Goal: Information Seeking & Learning: Learn about a topic

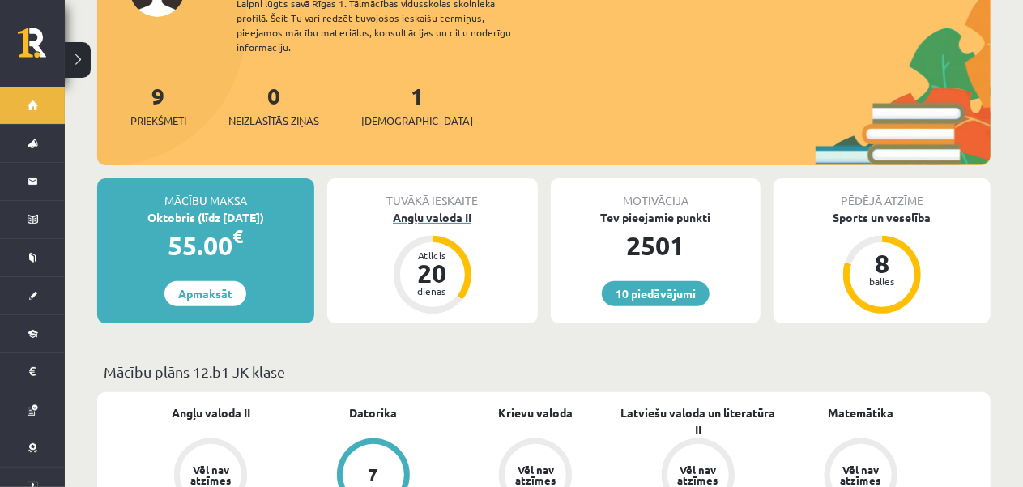
scroll to position [162, 0]
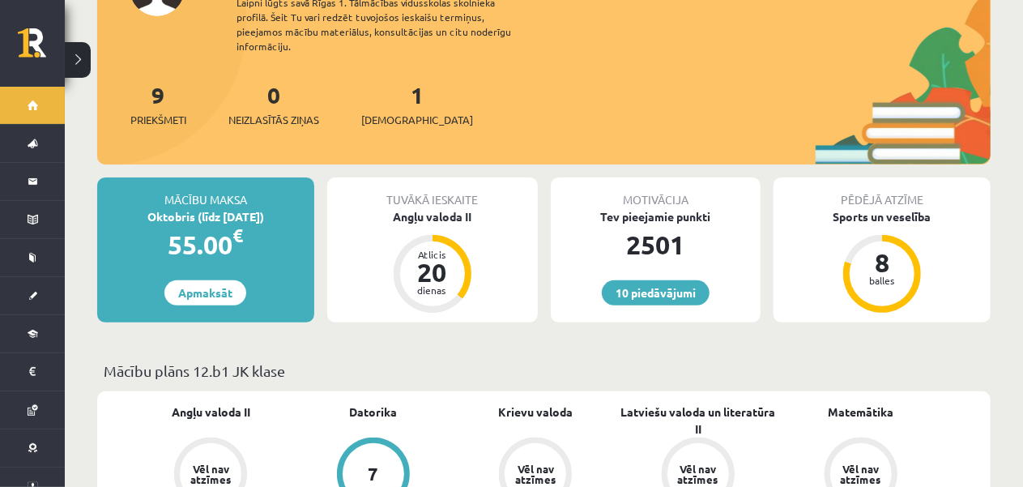
click at [450, 185] on div "Tuvākā ieskaite" at bounding box center [432, 192] width 211 height 31
click at [445, 208] on div "Angļu valoda II" at bounding box center [432, 216] width 211 height 17
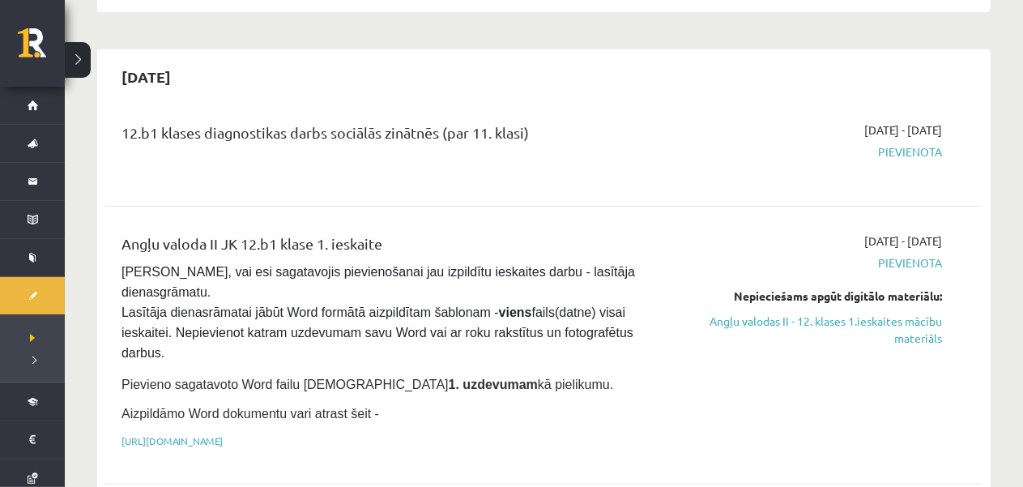
scroll to position [891, 0]
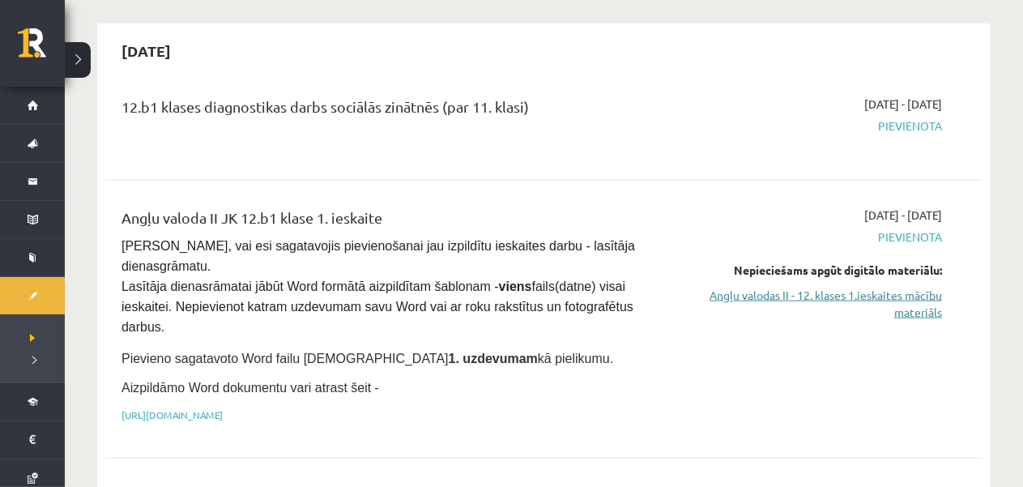
click at [765, 287] on link "Angļu valodas II - 12. klases 1.ieskaites mācību materiāls" at bounding box center [812, 304] width 257 height 34
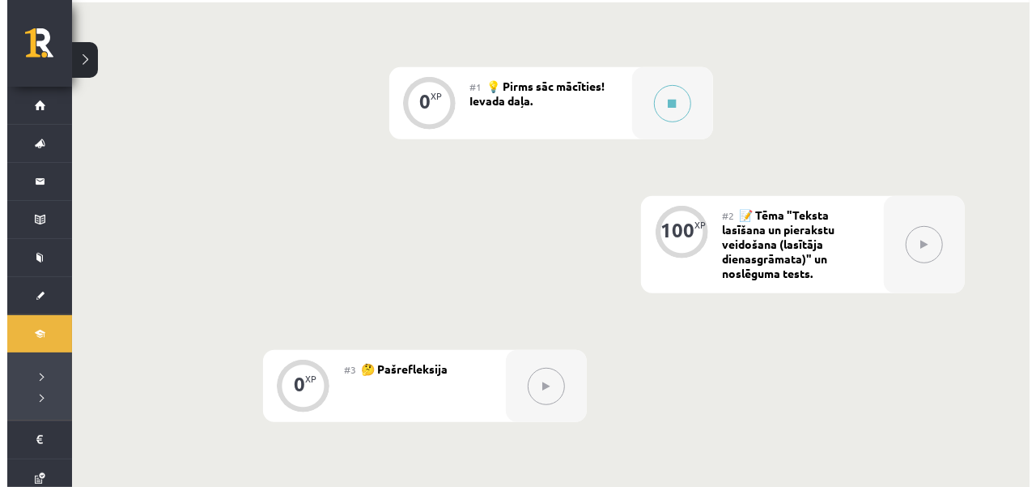
scroll to position [405, 0]
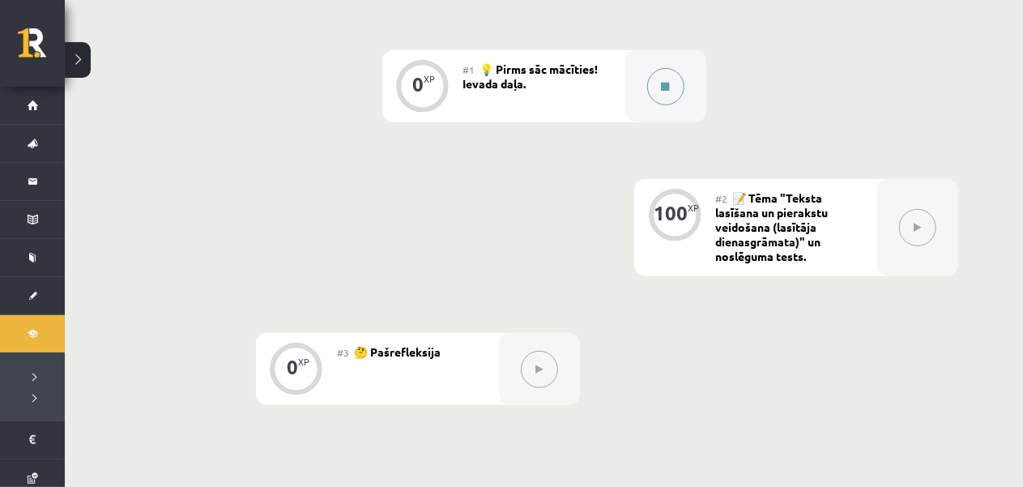
click at [662, 77] on button at bounding box center [665, 86] width 37 height 37
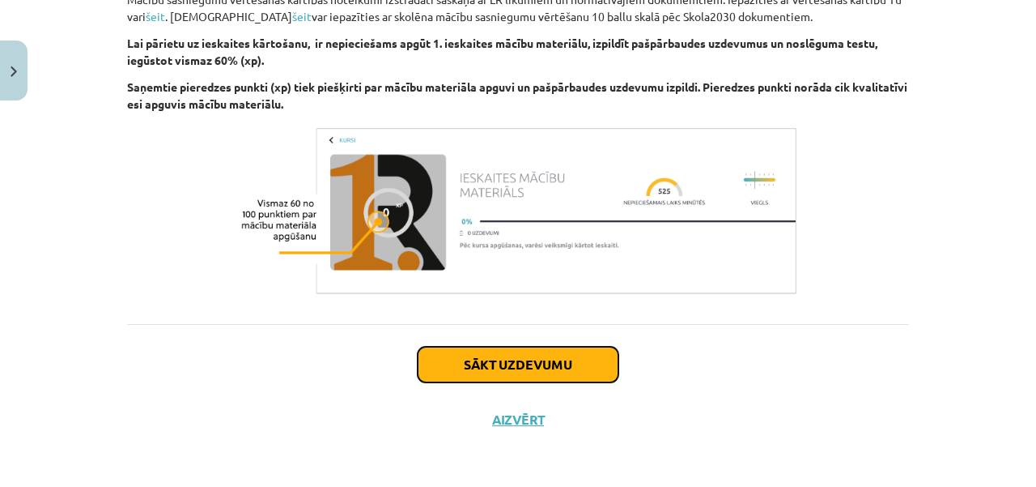
click at [503, 355] on button "Sākt uzdevumu" at bounding box center [518, 365] width 201 height 36
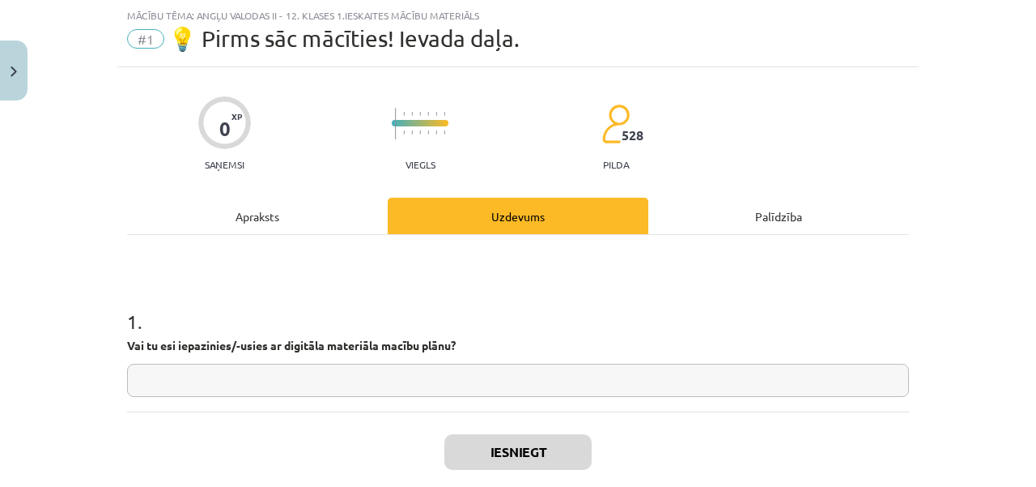
scroll to position [40, 0]
click at [450, 360] on div "1 . Vai tu esi iepazinies/-usies ar digitāla materiāla macību plānu?" at bounding box center [518, 339] width 782 height 115
click at [446, 372] on input "text" at bounding box center [518, 380] width 782 height 33
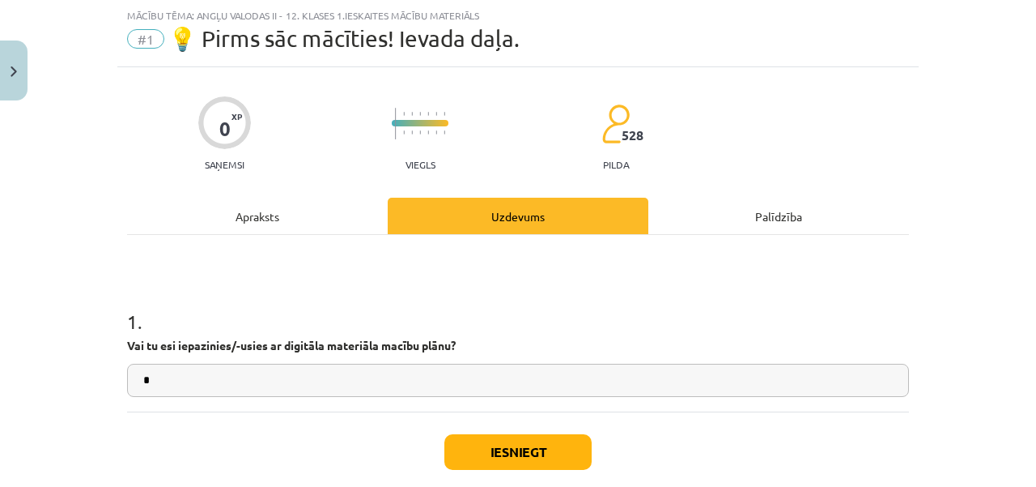
type input "*"
click at [494, 432] on div "Iesniegt Aizvērt" at bounding box center [518, 467] width 782 height 113
click at [507, 443] on button "Iesniegt" at bounding box center [518, 452] width 147 height 36
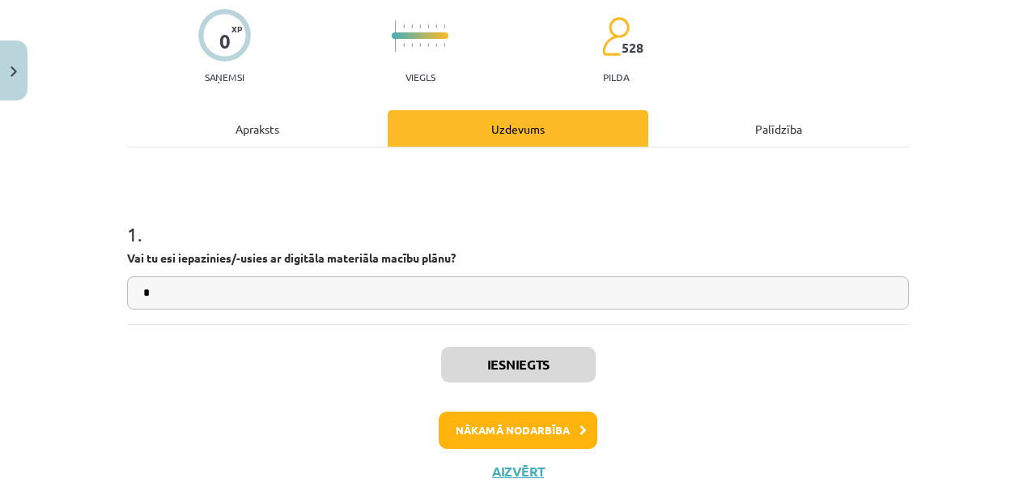
scroll to position [406, 0]
click at [500, 430] on button "Nākamā nodarbība" at bounding box center [518, 429] width 159 height 37
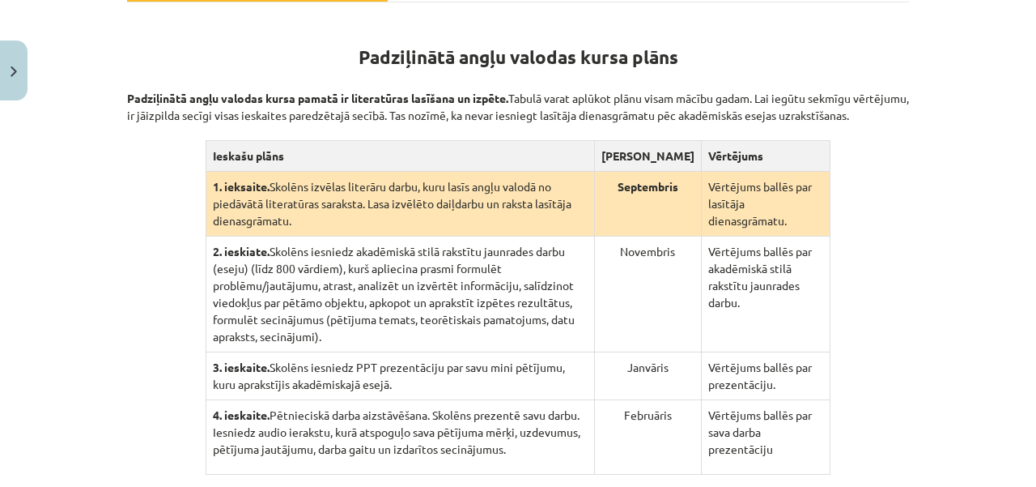
scroll to position [324, 0]
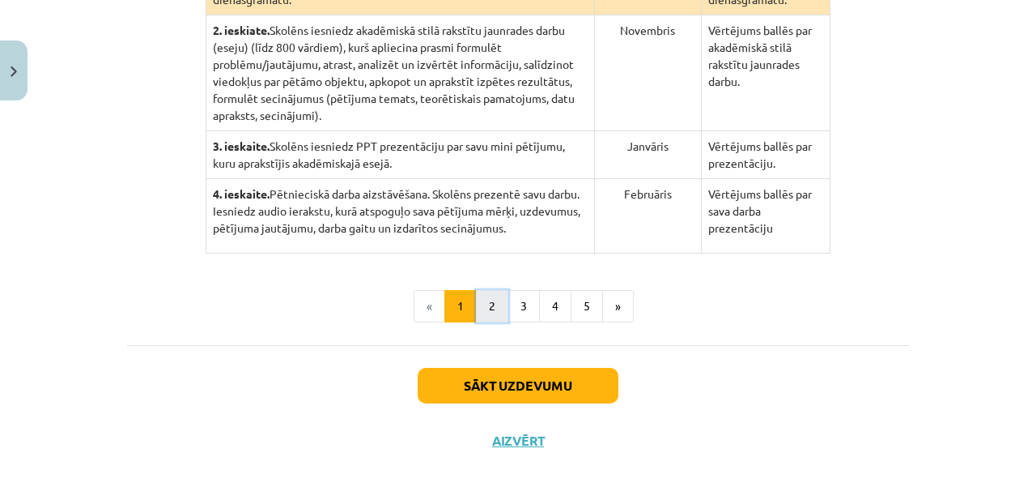
click at [481, 290] on button "2" at bounding box center [492, 306] width 32 height 32
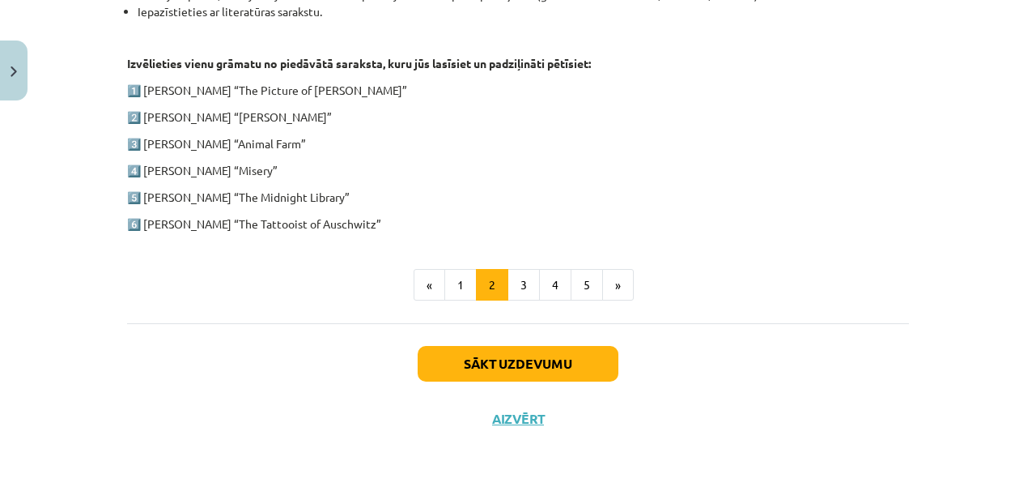
scroll to position [720, 0]
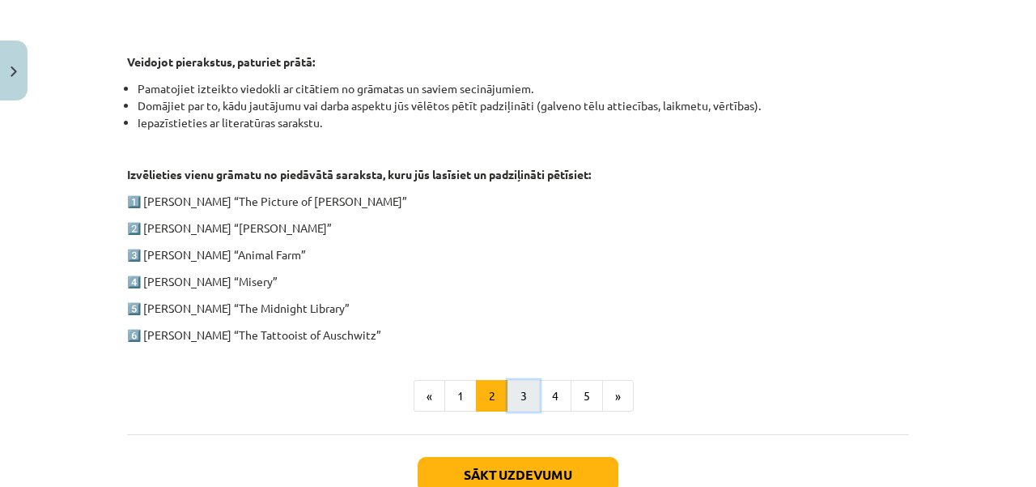
click at [508, 395] on button "3" at bounding box center [524, 396] width 32 height 32
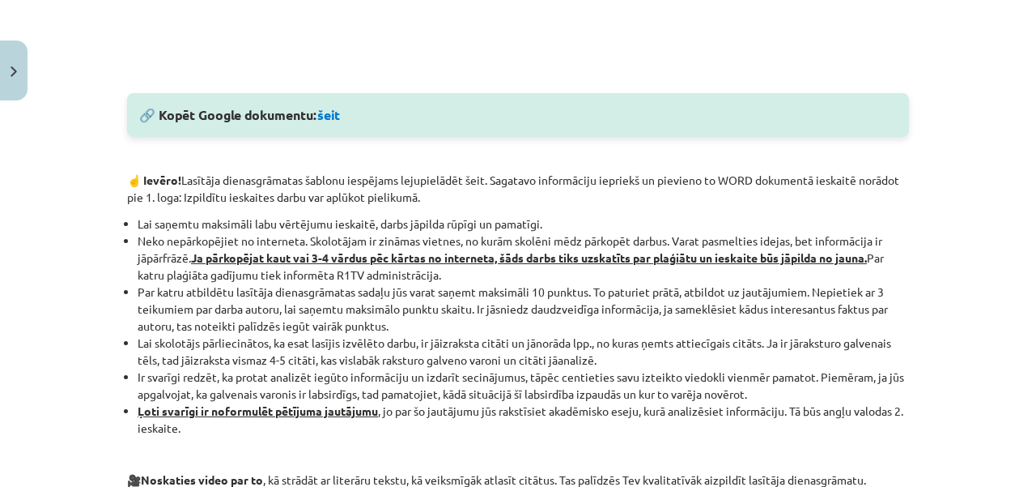
scroll to position [882, 0]
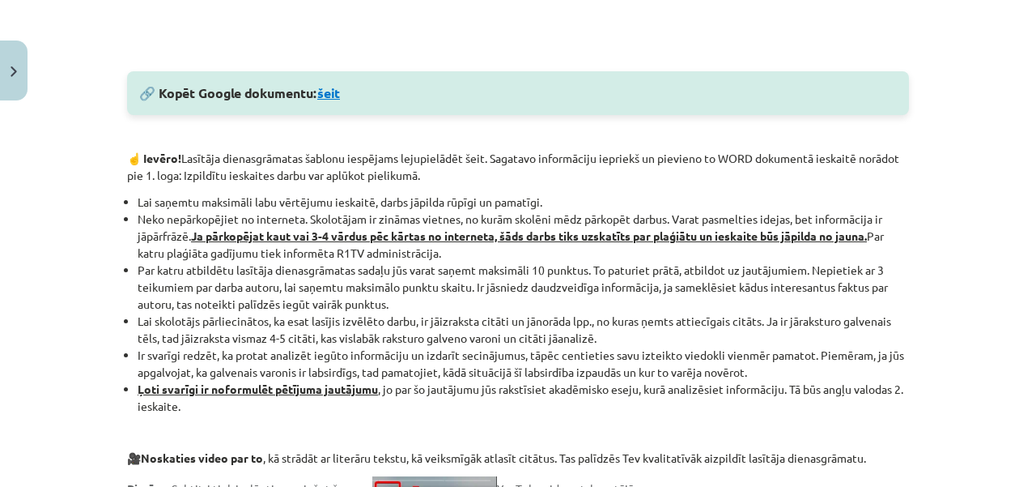
click at [326, 91] on link "šeit" at bounding box center [328, 92] width 23 height 17
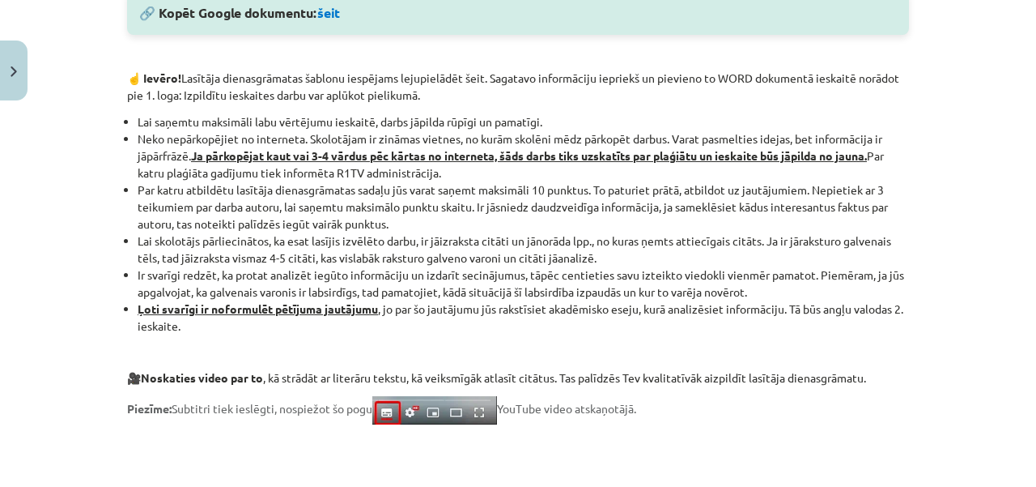
scroll to position [963, 0]
click at [215, 307] on strong "Ļoti svarīgi ir noformulēt pētījuma jautājumu" at bounding box center [258, 307] width 240 height 15
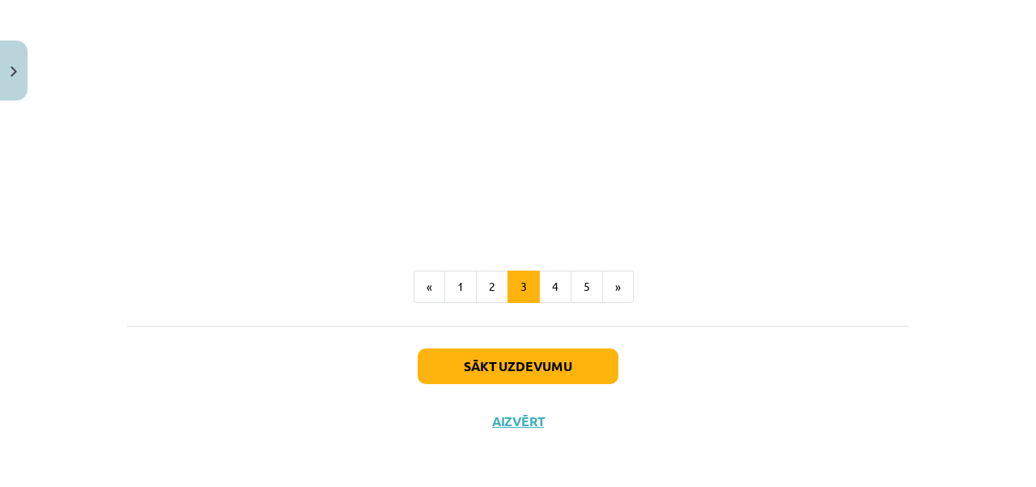
scroll to position [1458, 0]
click at [542, 275] on button "4" at bounding box center [555, 286] width 32 height 32
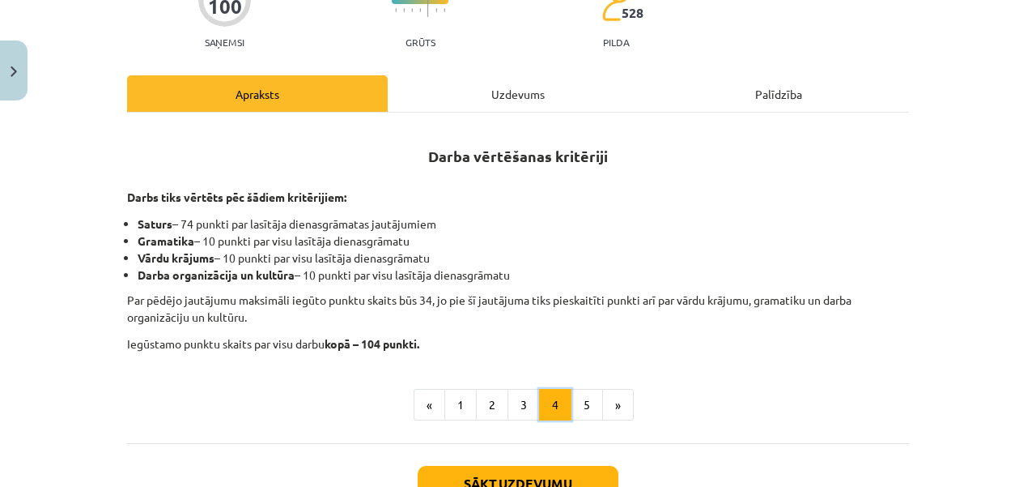
scroll to position [226, 0]
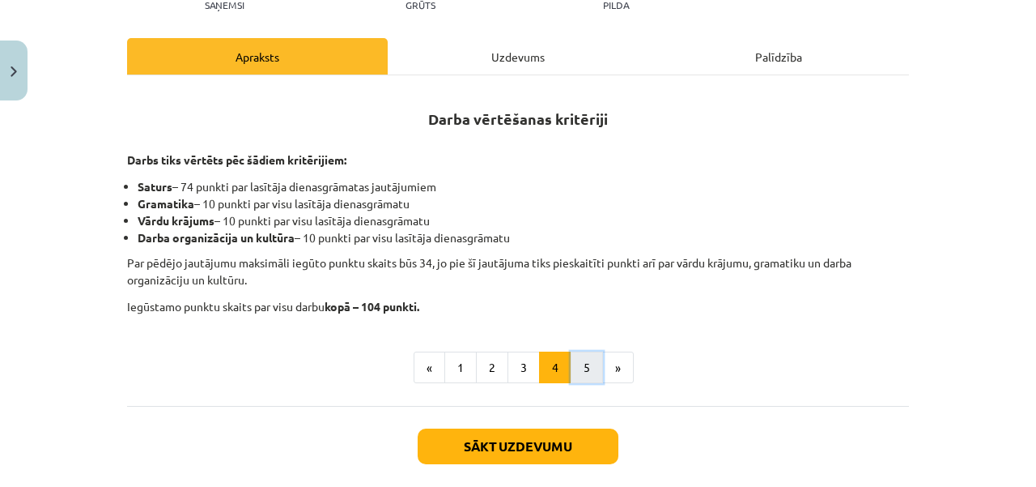
click at [585, 360] on button "5" at bounding box center [587, 367] width 32 height 32
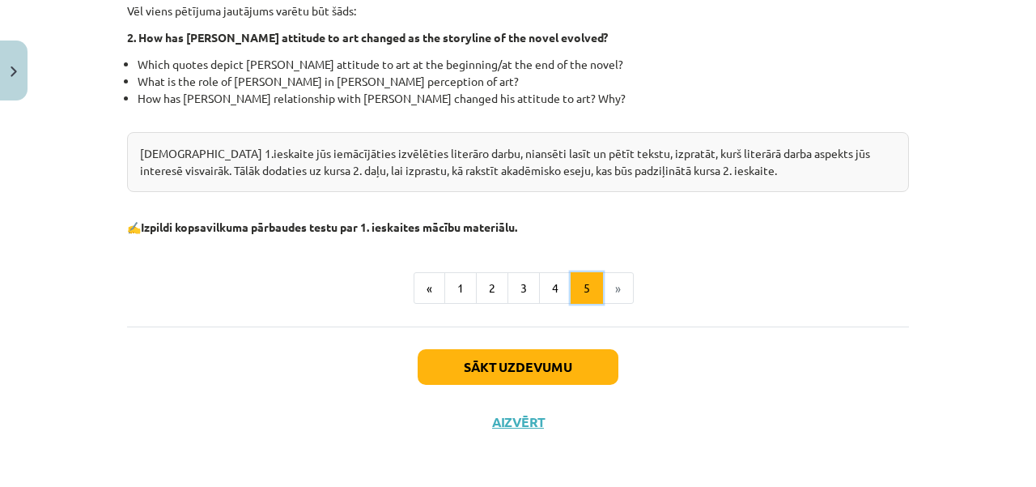
scroll to position [602, 0]
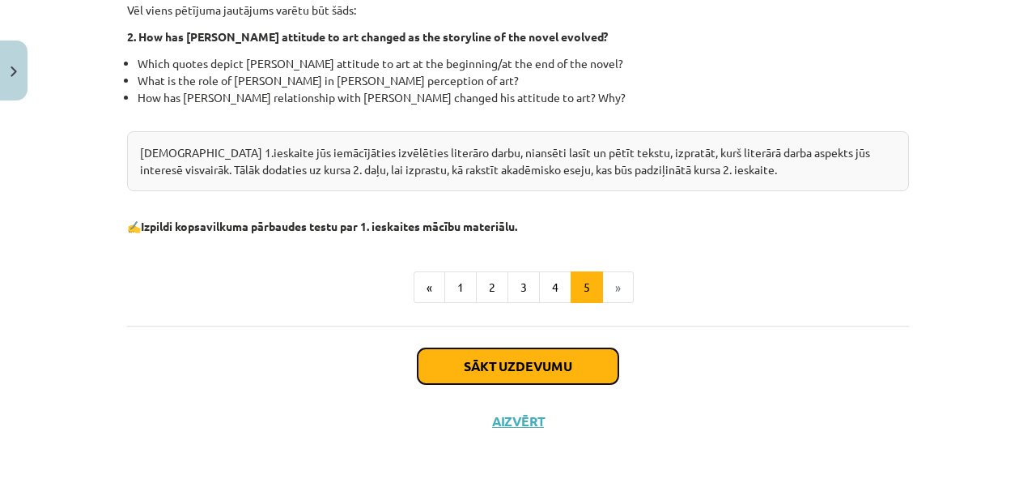
click at [543, 370] on button "Sākt uzdevumu" at bounding box center [518, 366] width 201 height 36
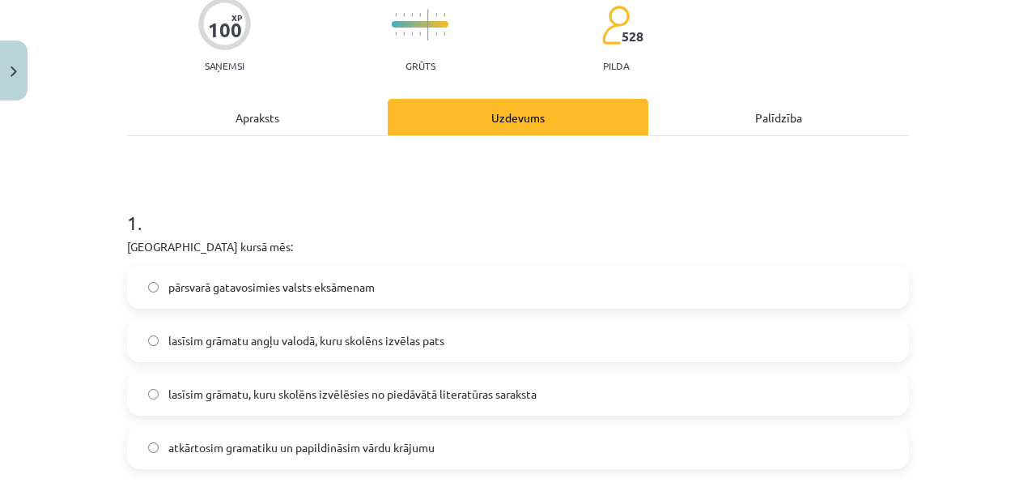
scroll to position [243, 0]
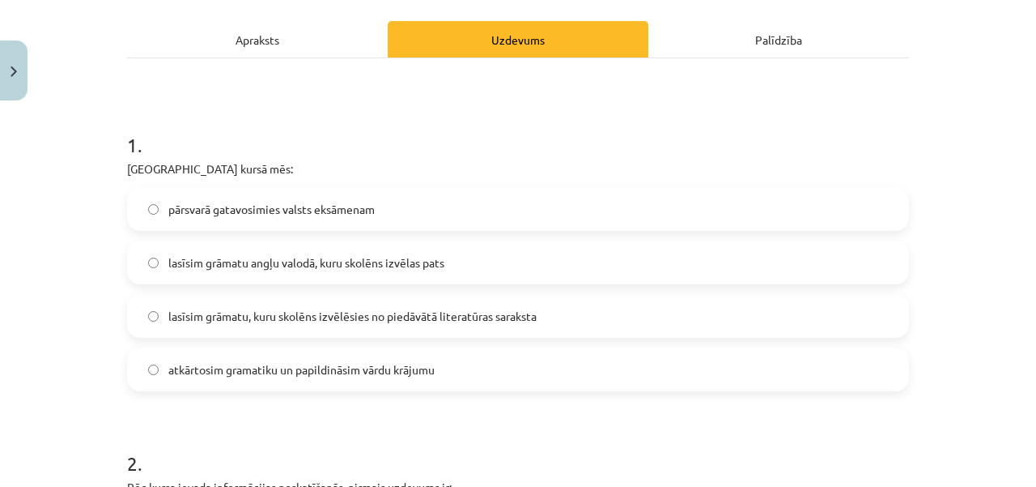
click at [284, 266] on span "lasīsim grāmatu angļu valodā, kuru skolēns izvēlas pats" at bounding box center [306, 262] width 276 height 17
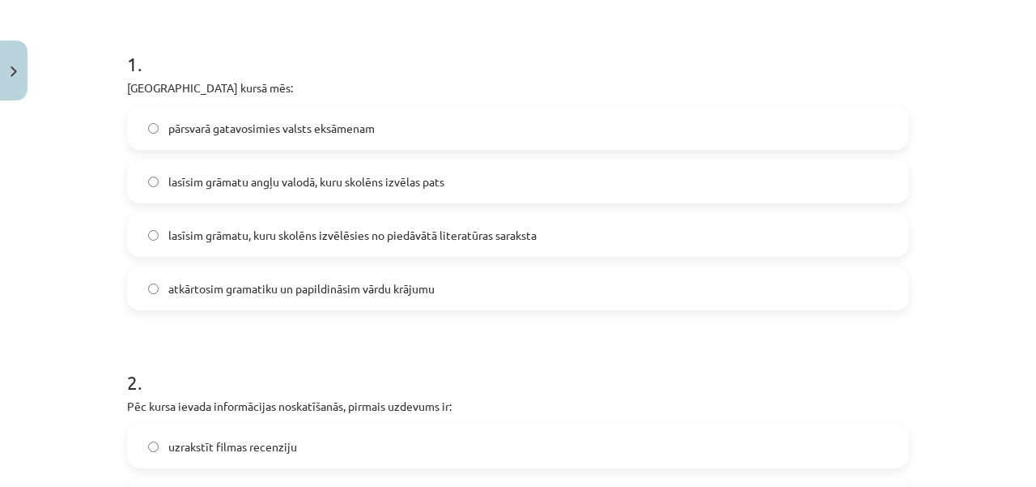
scroll to position [405, 0]
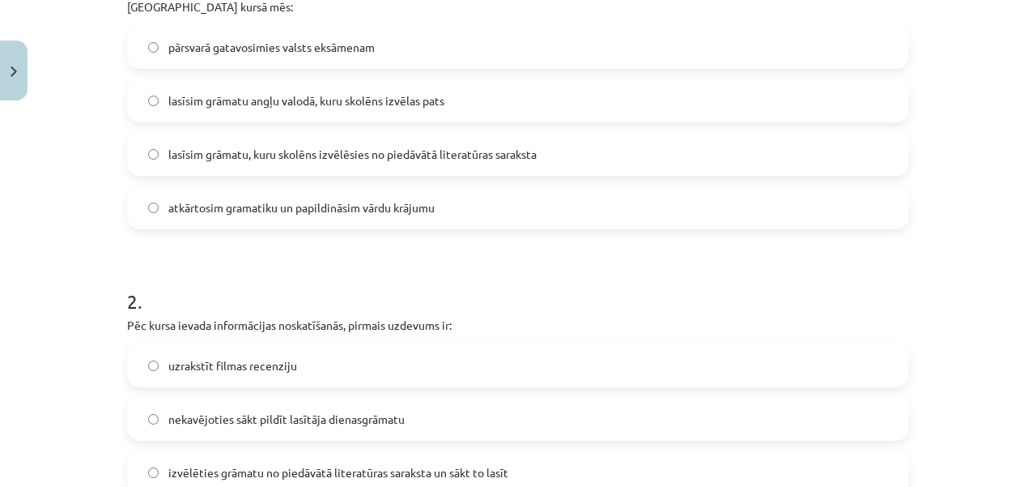
click at [473, 144] on label "lasīsim grāmatu, kuru skolēns izvēlēsies no piedāvātā literatūras saraksta" at bounding box center [518, 154] width 779 height 40
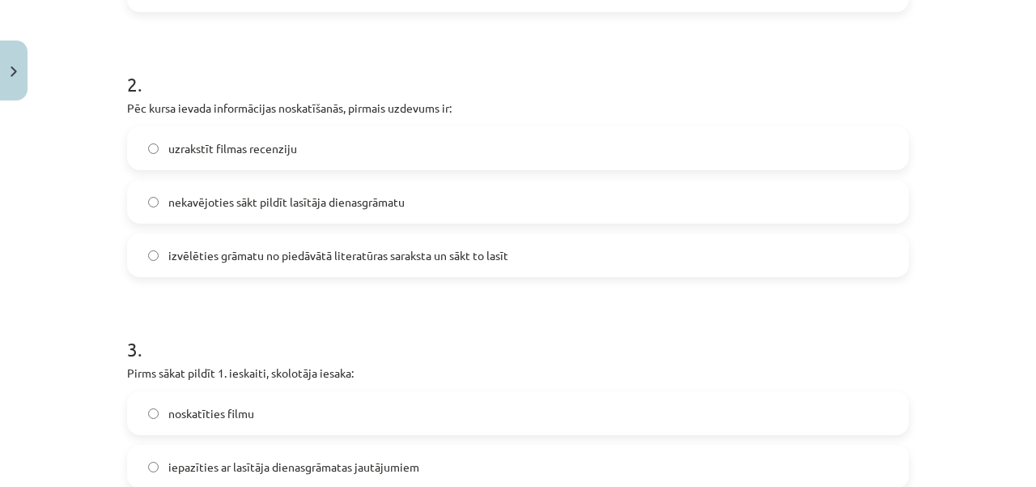
scroll to position [648, 0]
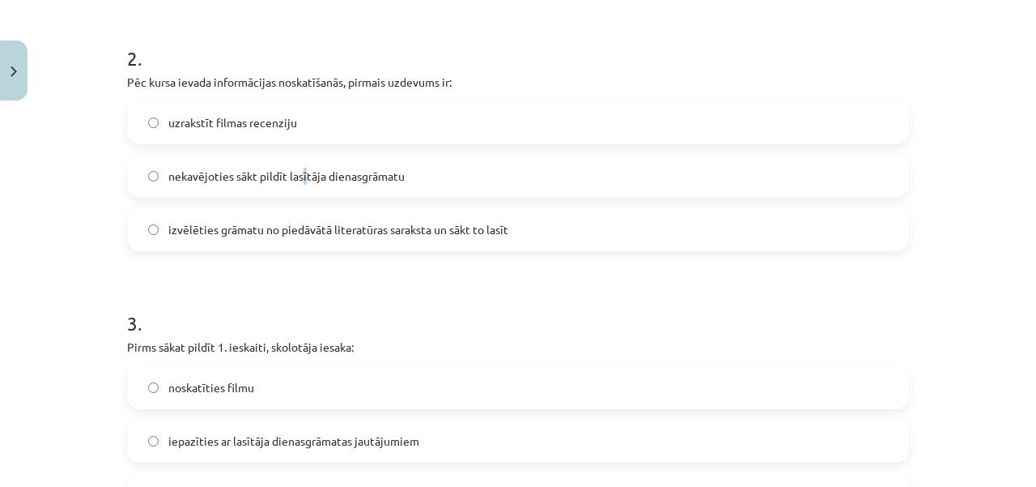
click at [298, 164] on label "nekavējoties sākt pildīt lasītāja dienasgrāmatu" at bounding box center [518, 175] width 779 height 40
click at [286, 183] on span "nekavējoties sākt pildīt lasītāja dienasgrāmatu" at bounding box center [286, 176] width 236 height 17
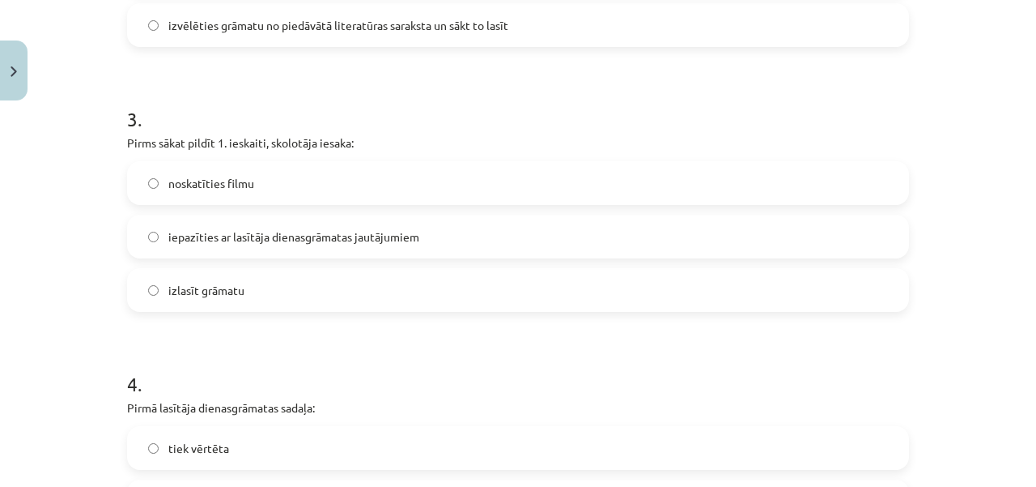
scroll to position [891, 0]
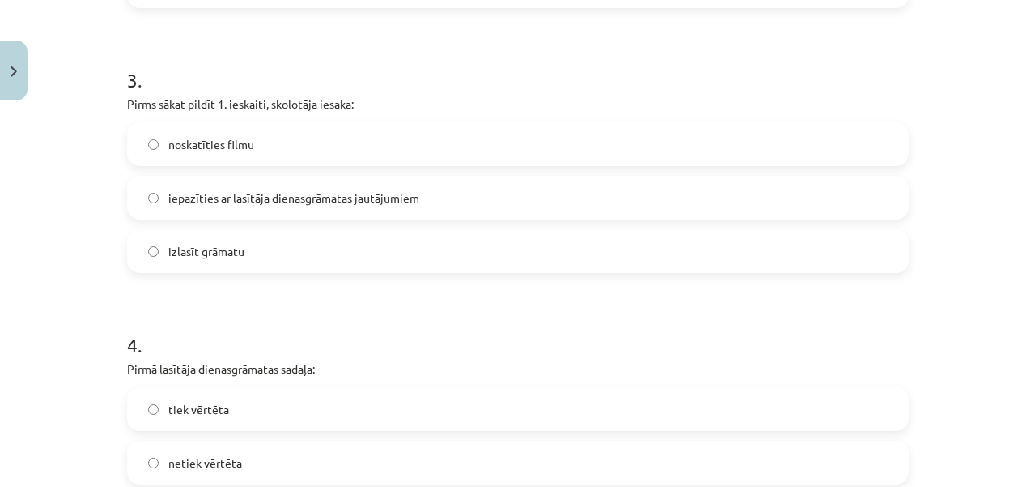
click at [288, 200] on span "iepazīties ar lasītāja dienasgrāmatas jautājumiem" at bounding box center [293, 197] width 251 height 17
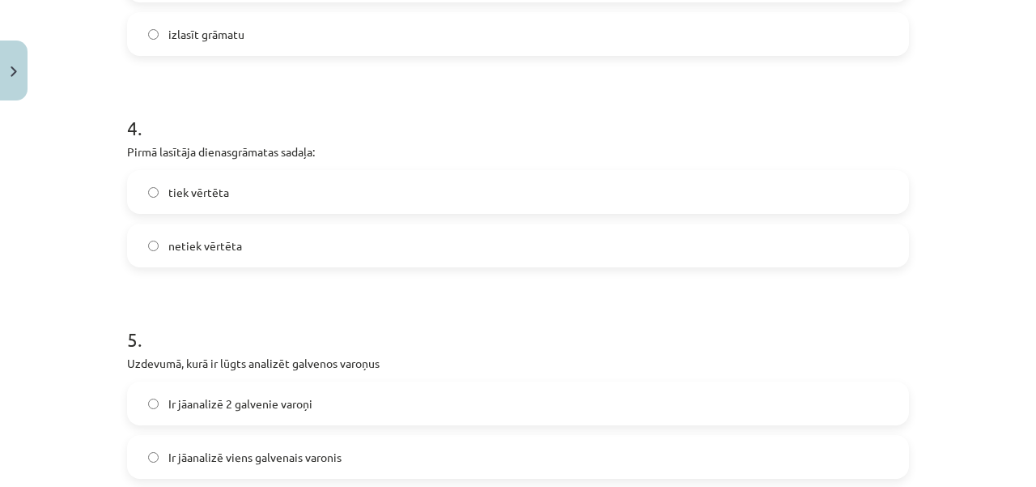
scroll to position [1134, 0]
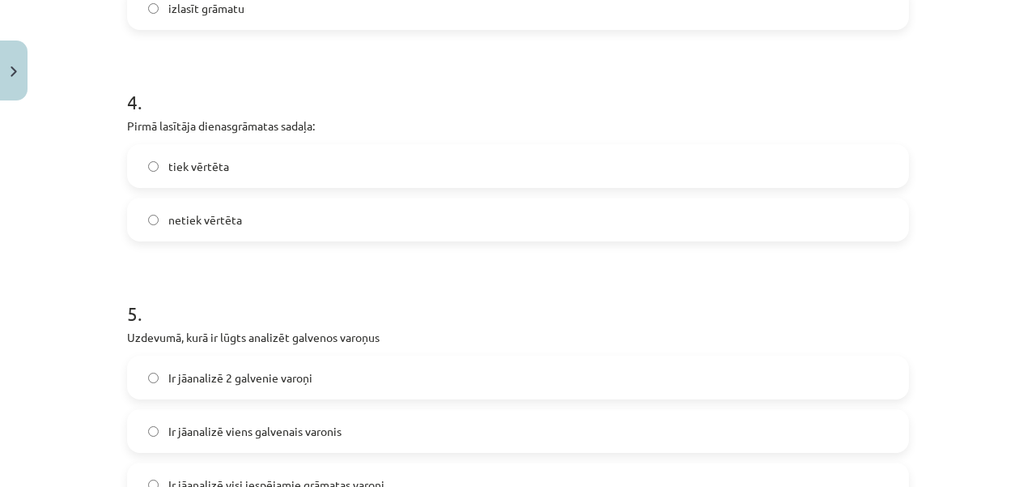
click at [242, 224] on label "netiek vērtēta" at bounding box center [518, 219] width 779 height 40
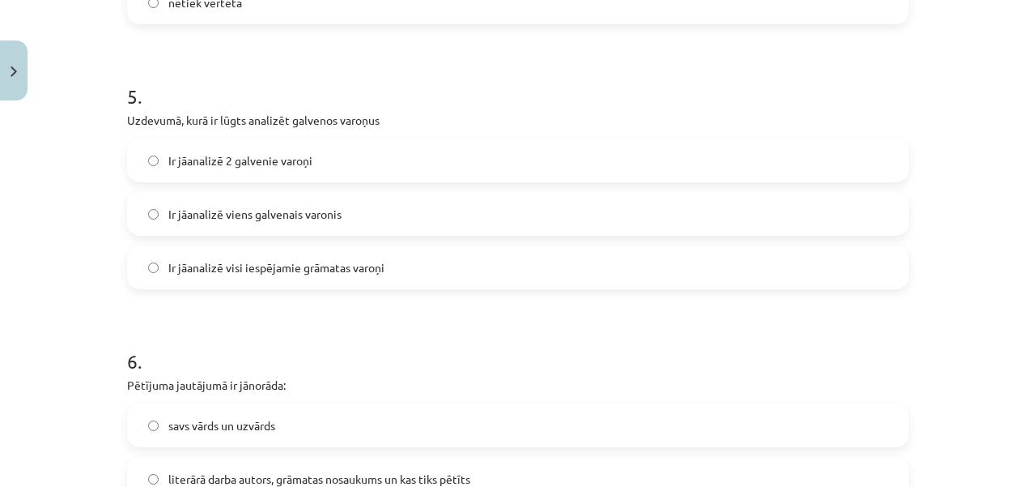
scroll to position [1376, 0]
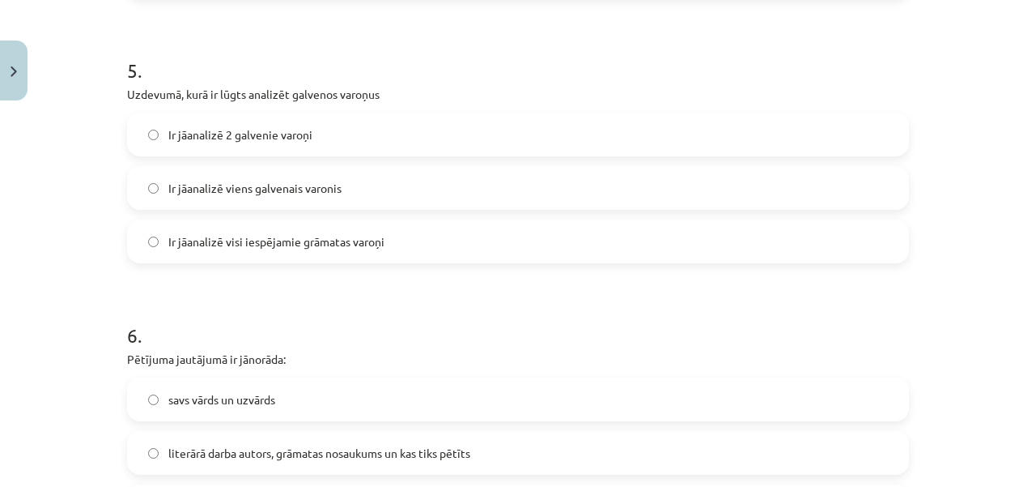
click at [290, 139] on span "Ir jāanalizē 2 galvenie varoņi" at bounding box center [240, 134] width 144 height 17
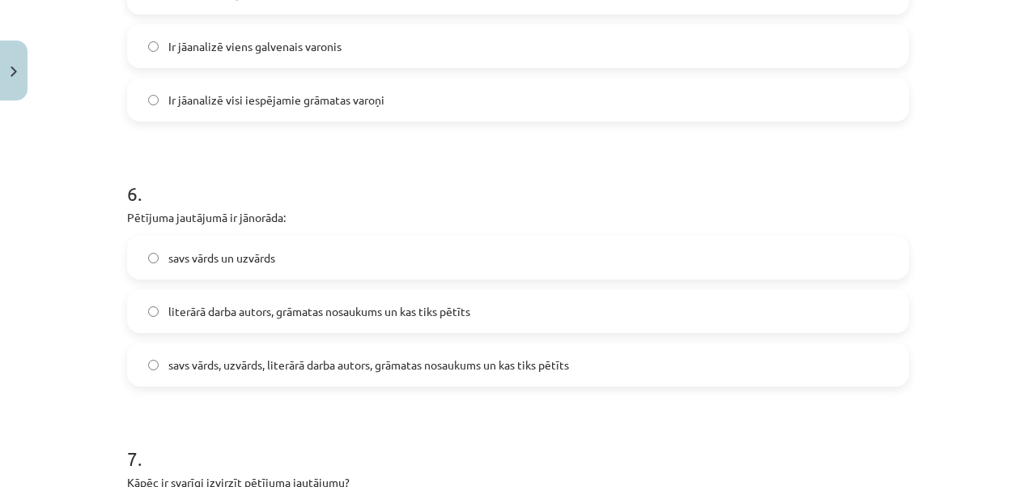
scroll to position [1538, 0]
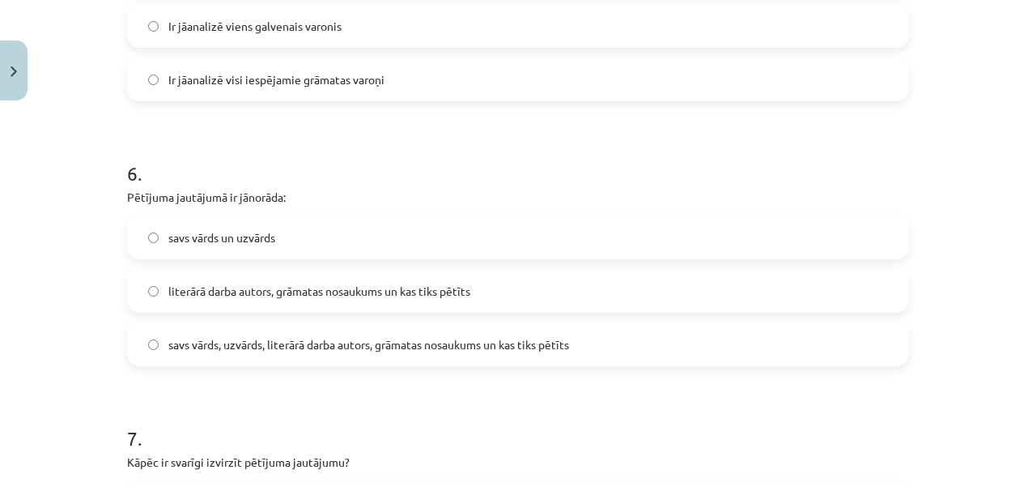
click at [233, 300] on label "literārā darba autors, grāmatas nosaukums un kas tiks pētīts" at bounding box center [518, 290] width 779 height 40
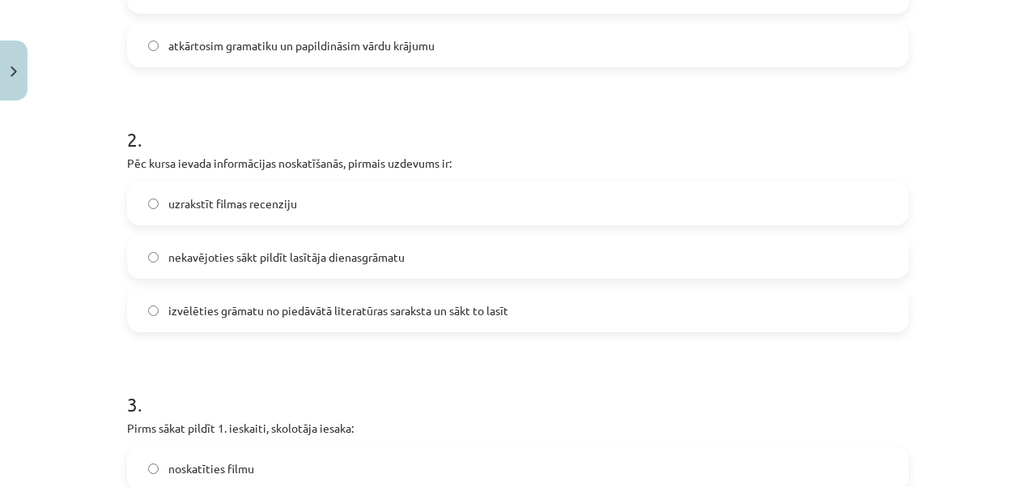
scroll to position [486, 0]
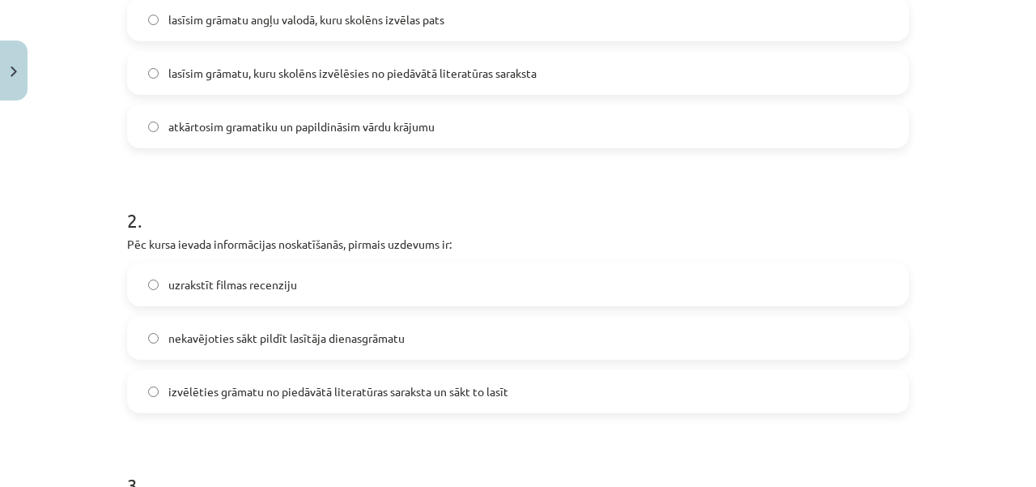
click at [281, 383] on span "izvēlēties grāmatu no piedāvātā literatūras saraksta un sākt to lasīt" at bounding box center [338, 391] width 340 height 17
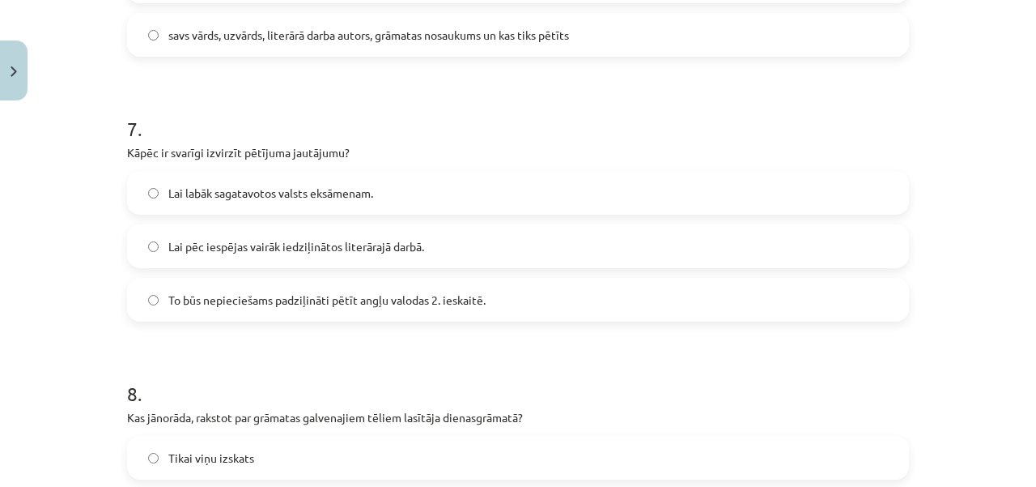
scroll to position [1862, 0]
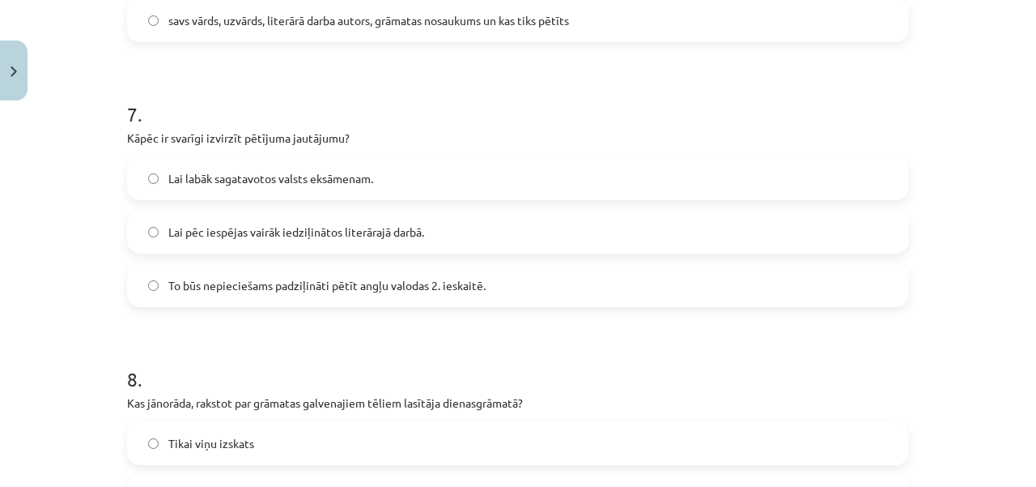
click at [261, 289] on span "To būs nepieciešams padziļināti pētīt angļu valodas 2. ieskaitē." at bounding box center [326, 285] width 317 height 17
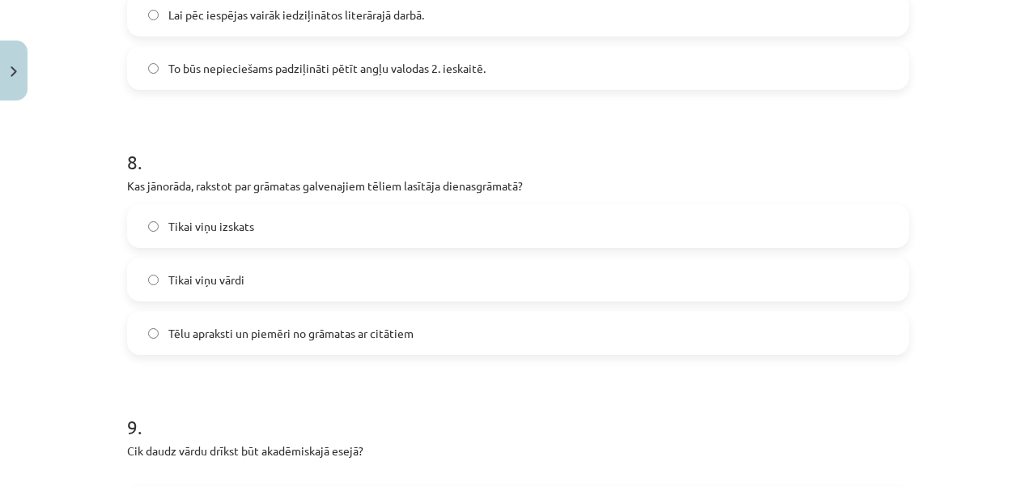
scroll to position [2105, 0]
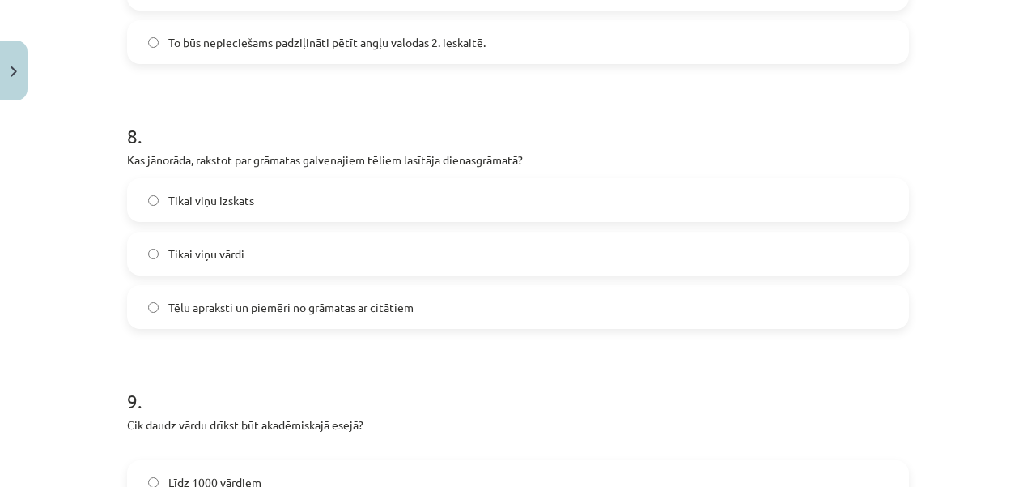
click at [250, 299] on span "Tēlu apraksti un piemēri no grāmatas ar citātiem" at bounding box center [290, 307] width 245 height 17
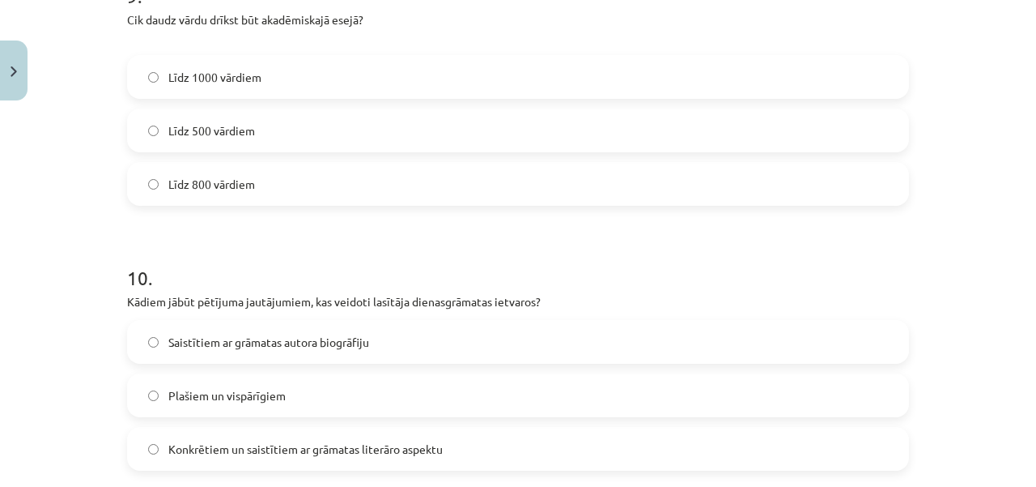
scroll to position [2429, 0]
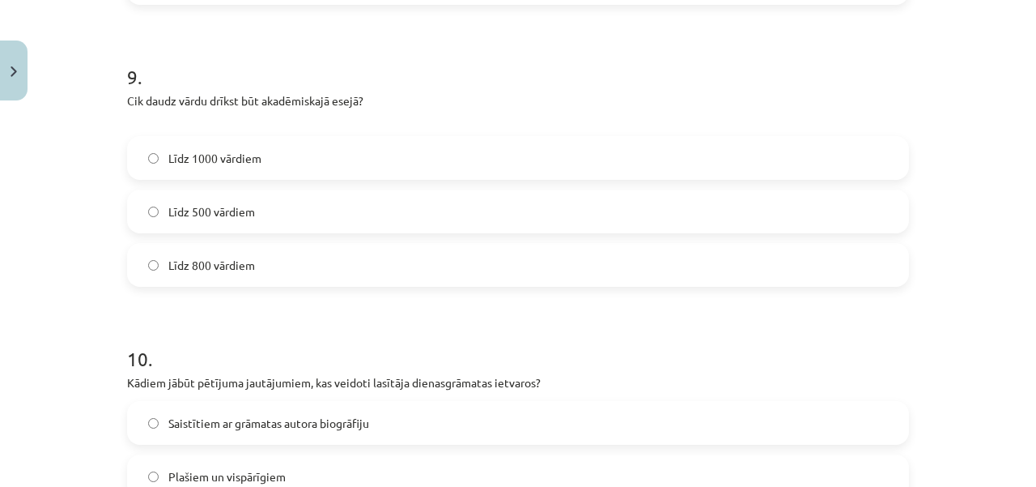
click at [247, 271] on span "Līdz 800 vārdiem" at bounding box center [211, 265] width 87 height 17
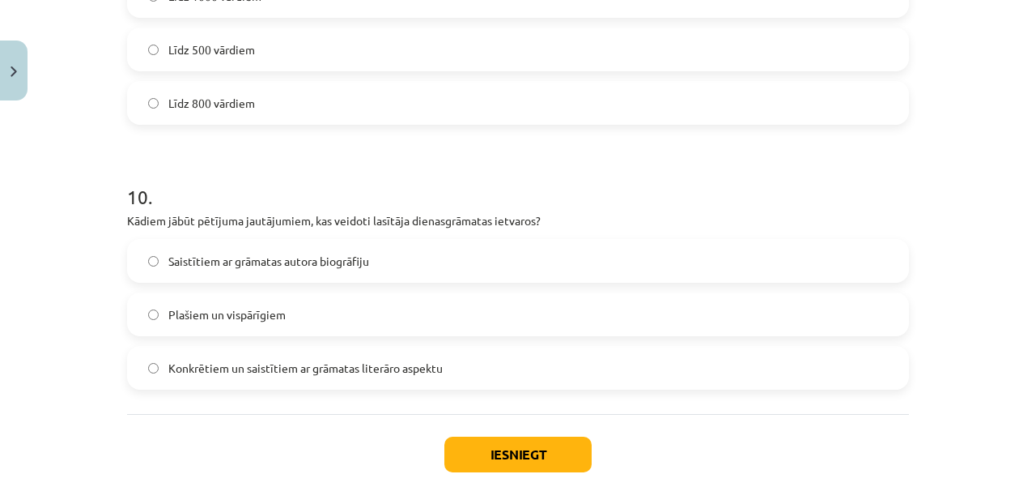
click at [274, 377] on label "Konkrētiem un saistītiem ar grāmatas literāro aspektu" at bounding box center [518, 367] width 779 height 40
click at [490, 439] on button "Iesniegt" at bounding box center [518, 454] width 147 height 36
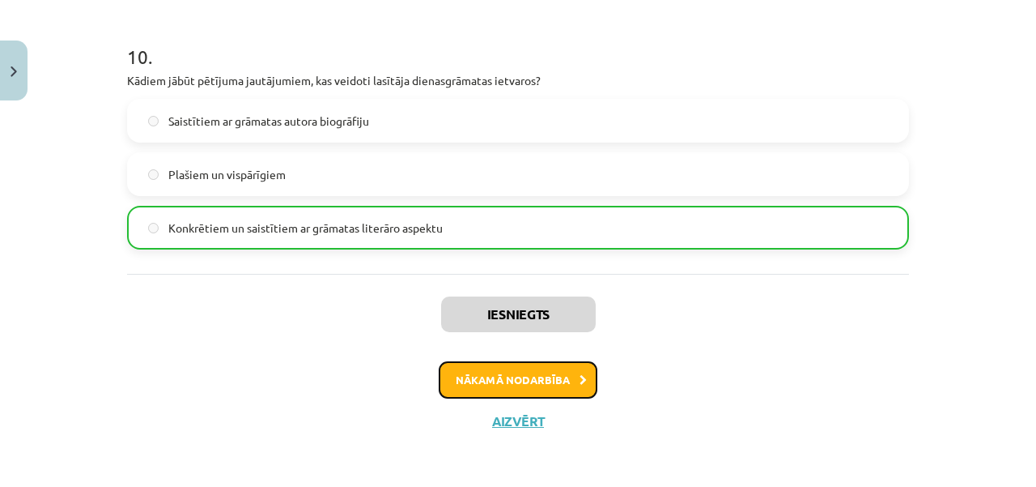
click at [479, 383] on button "Nākamā nodarbība" at bounding box center [518, 379] width 159 height 37
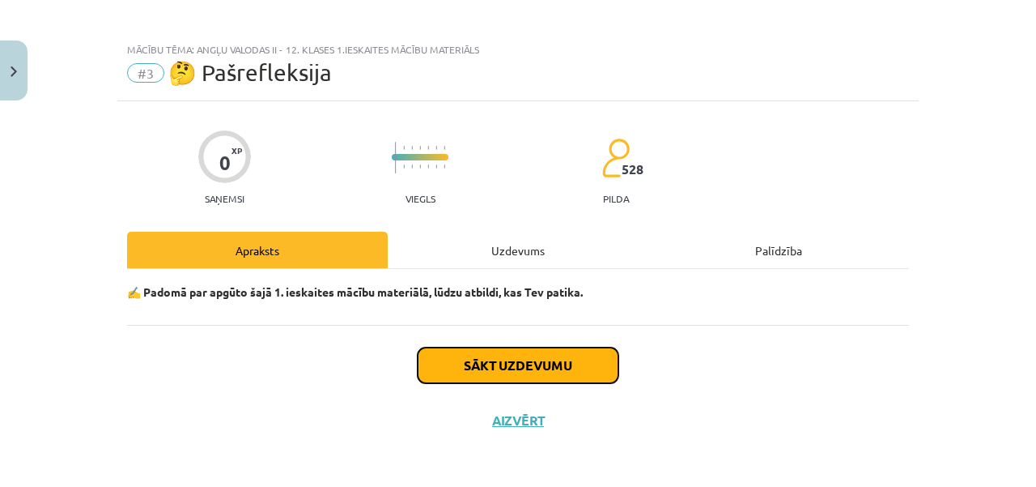
click at [484, 378] on button "Sākt uzdevumu" at bounding box center [518, 365] width 201 height 36
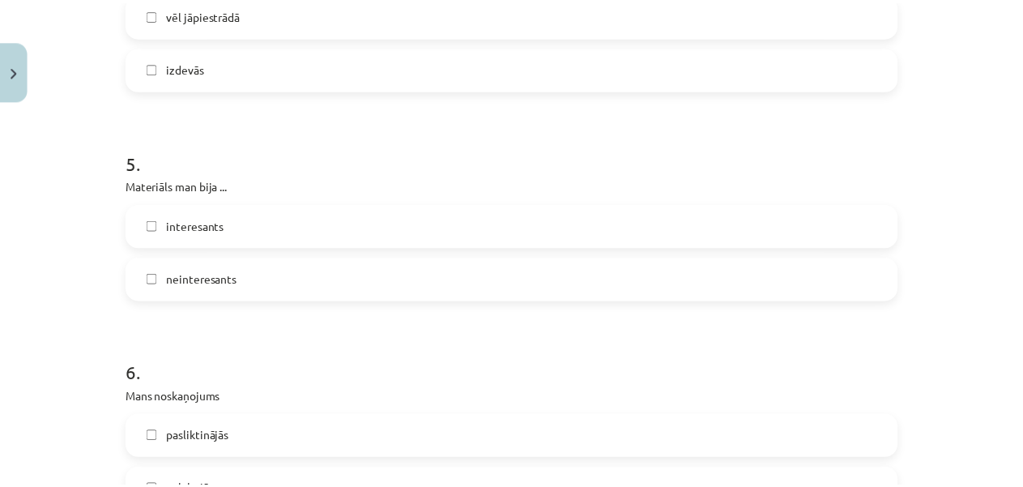
scroll to position [1533, 0]
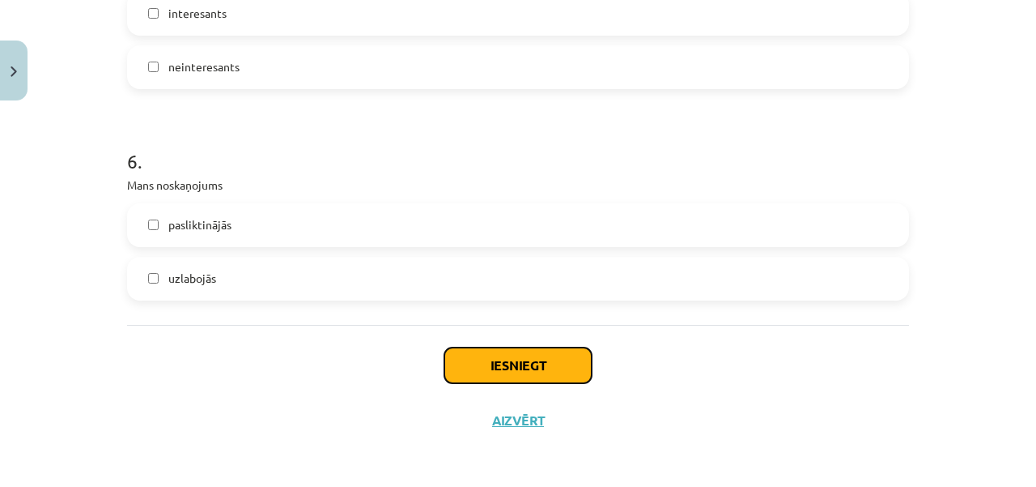
click at [494, 352] on button "Iesniegt" at bounding box center [518, 365] width 147 height 36
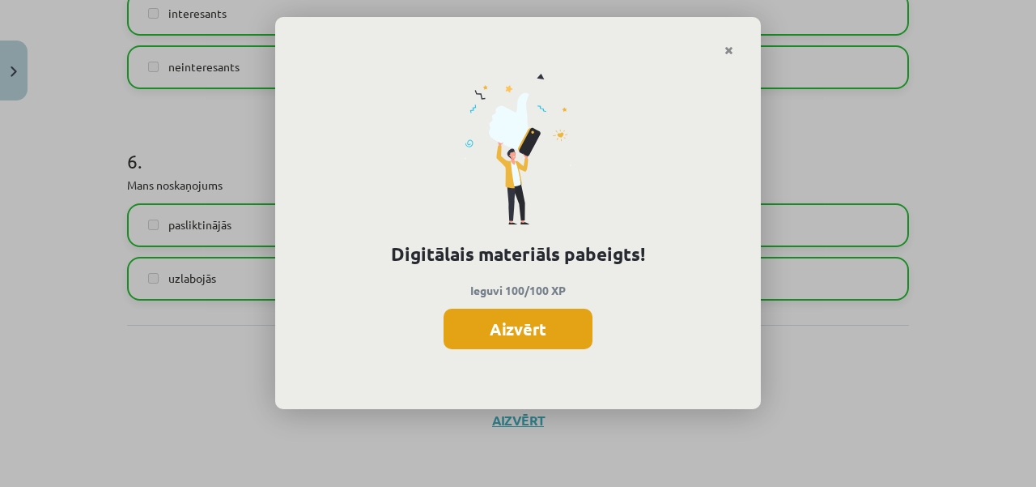
click at [486, 334] on button "Aizvērt" at bounding box center [518, 328] width 149 height 40
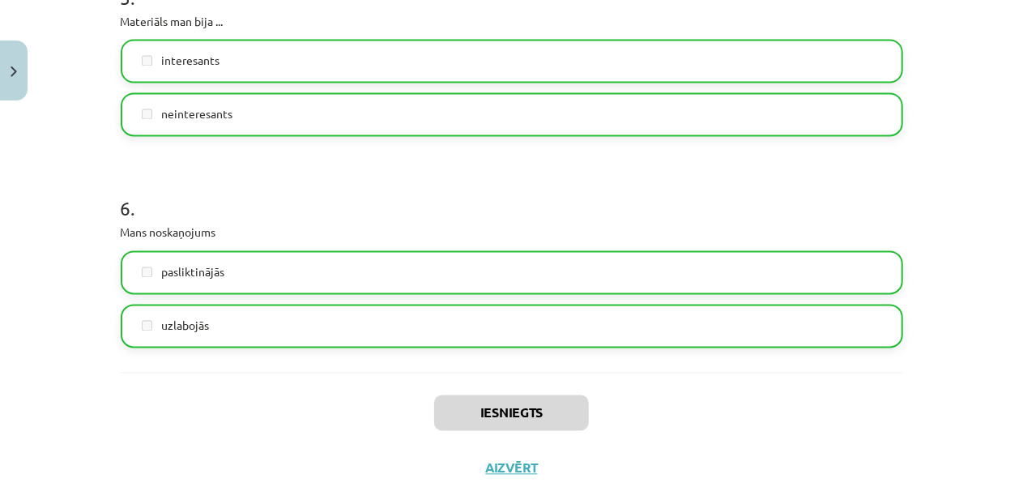
scroll to position [1290, 0]
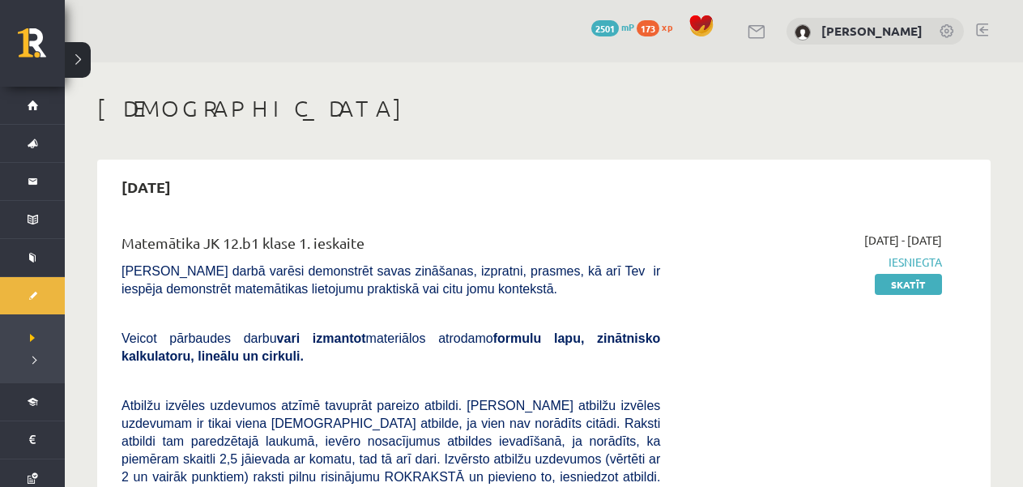
scroll to position [879, 0]
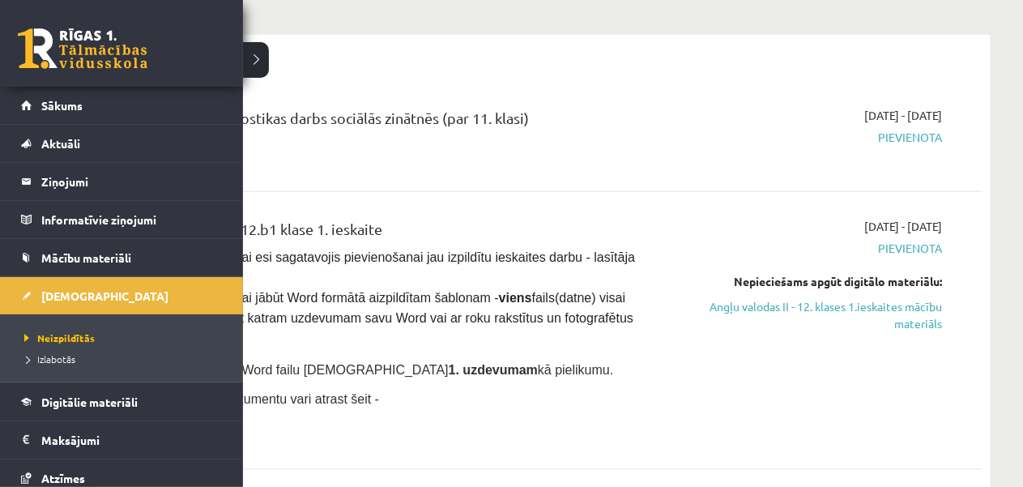
click at [63, 58] on link at bounding box center [83, 48] width 130 height 40
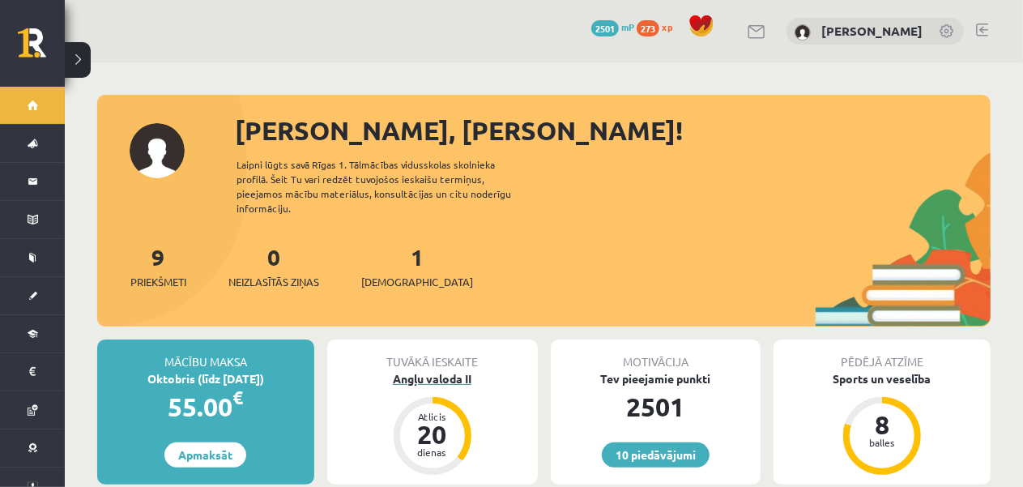
click at [423, 370] on div "Angļu valoda II" at bounding box center [432, 378] width 211 height 17
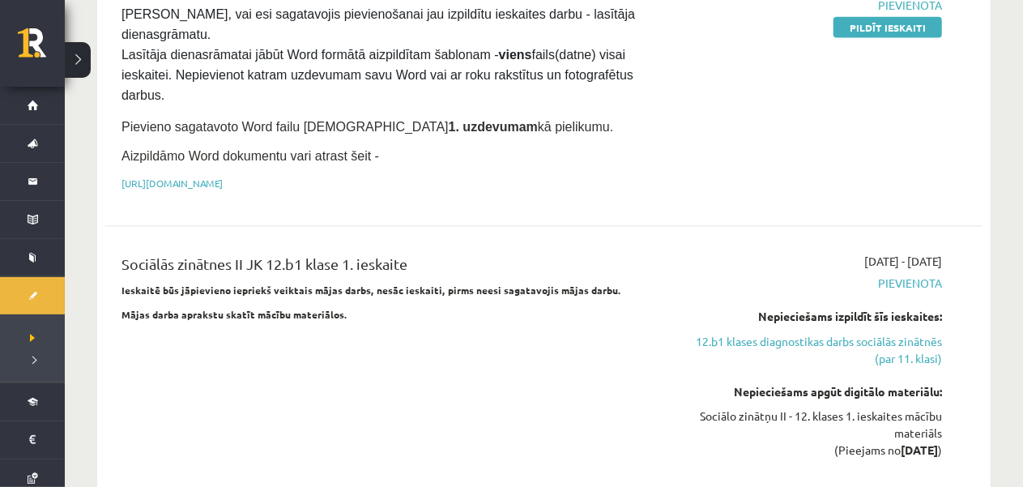
scroll to position [1134, 0]
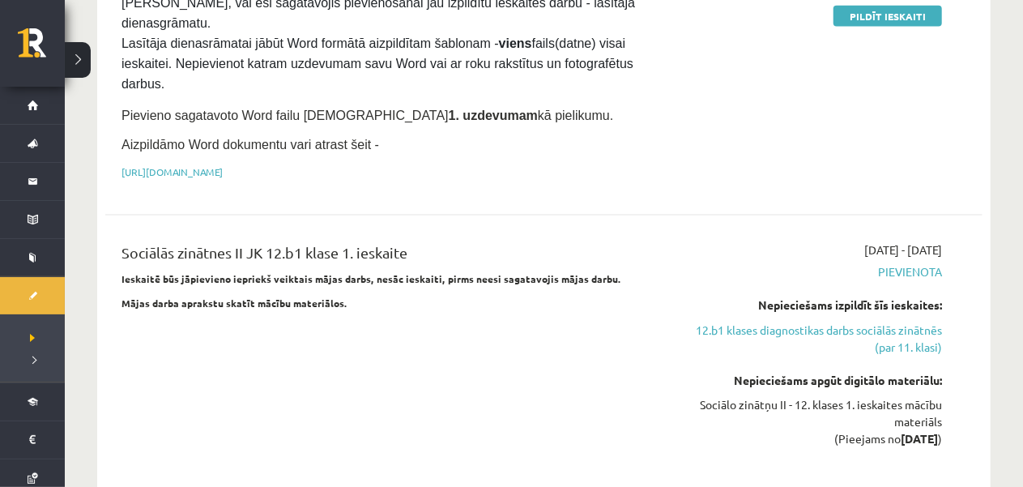
click at [416, 164] on p "[URL][DOMAIN_NAME]" at bounding box center [390, 171] width 538 height 15
click at [223, 165] on link "[URL][DOMAIN_NAME]" at bounding box center [171, 171] width 101 height 13
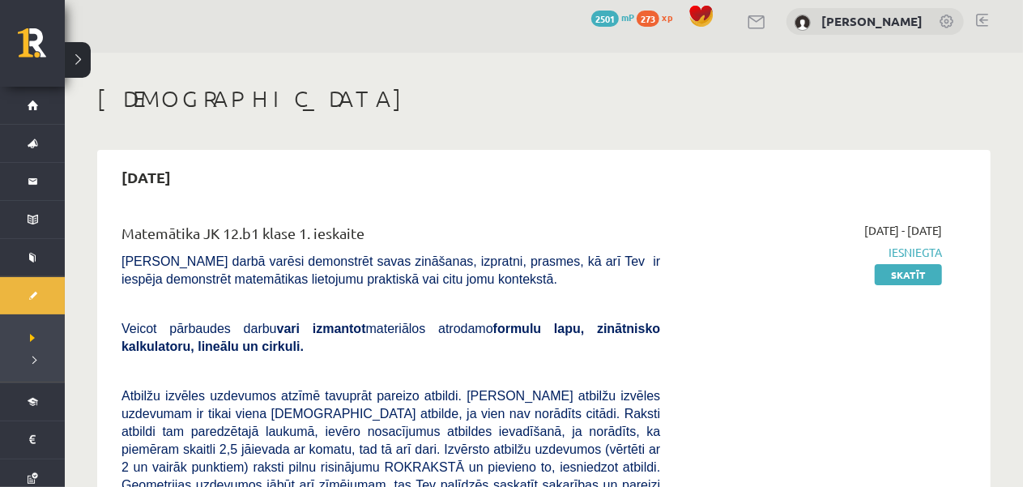
scroll to position [0, 0]
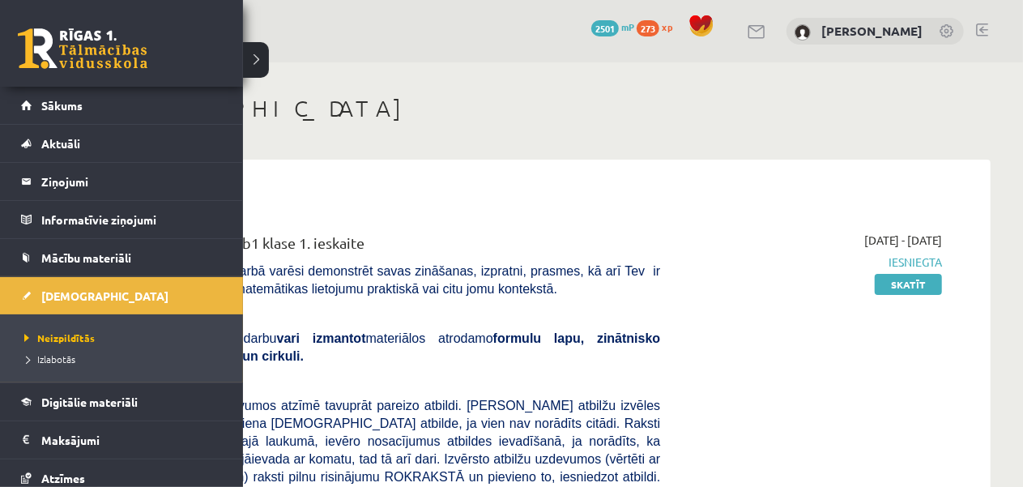
click at [19, 60] on div "0 Dāvanas 2501 mP 273 xp" at bounding box center [121, 43] width 243 height 87
click at [50, 40] on link at bounding box center [83, 48] width 130 height 40
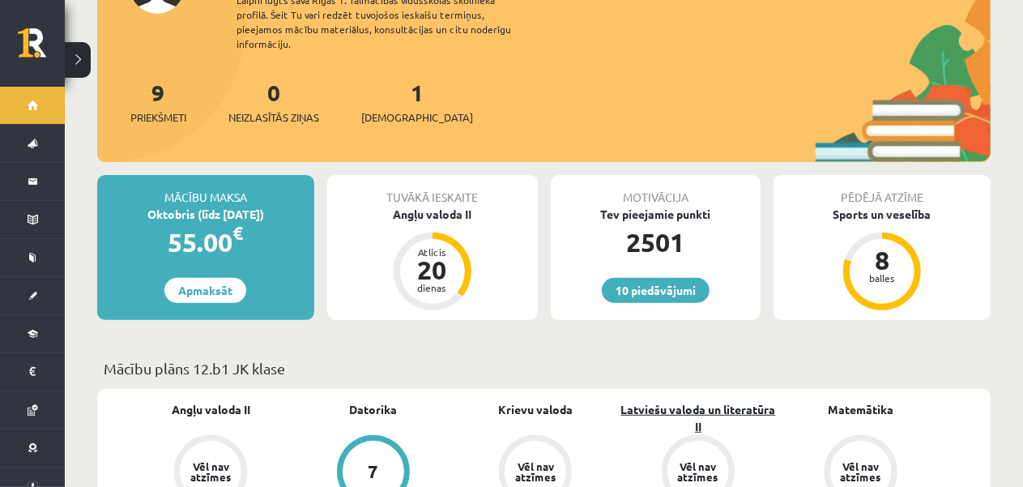
scroll to position [122, 0]
